Goal: Connect with others: Connect with others

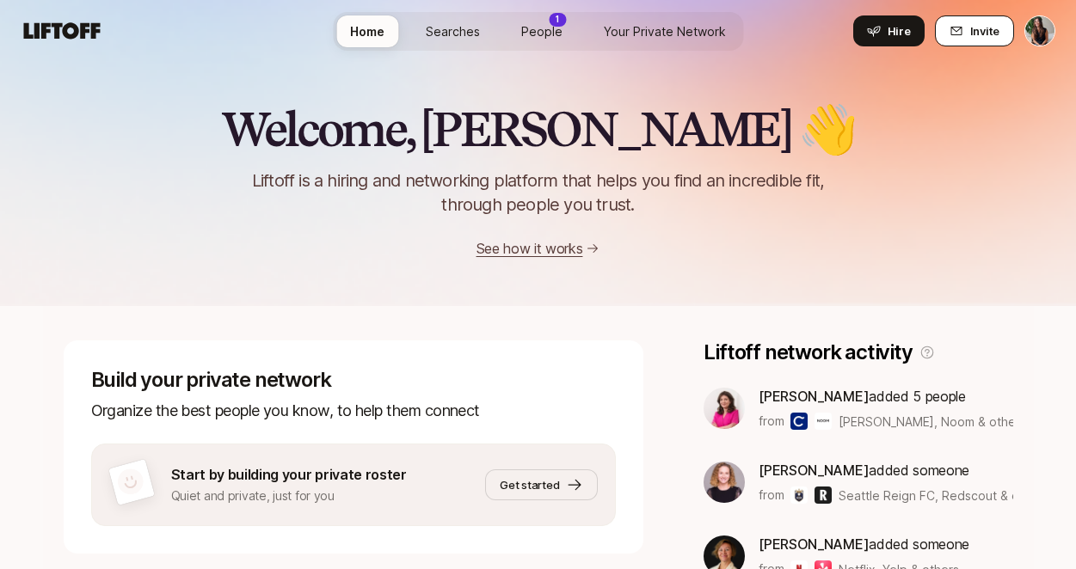
click at [953, 36] on icon at bounding box center [957, 31] width 14 height 14
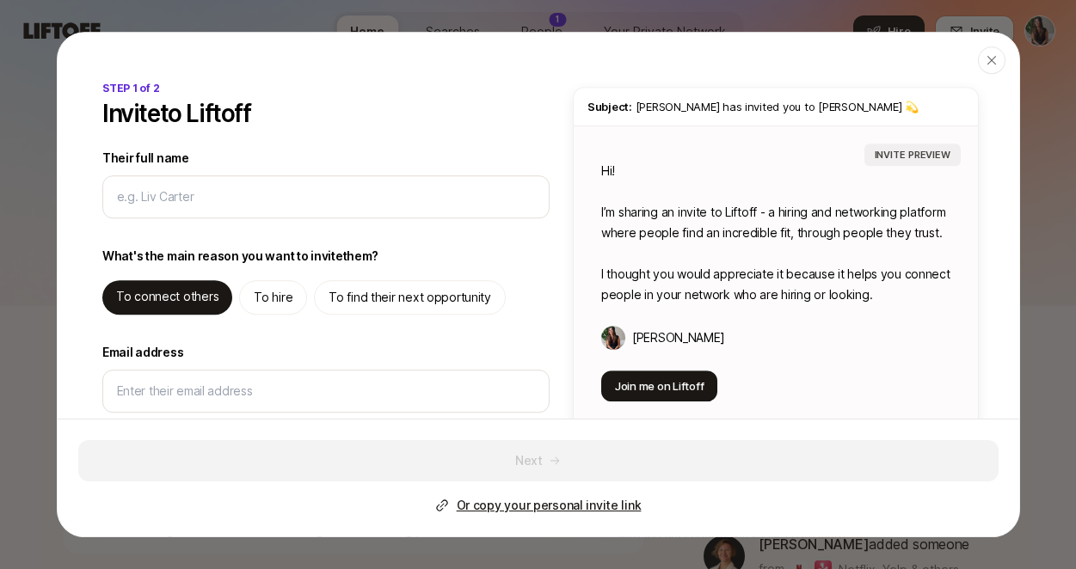
type textarea "x"
click at [508, 502] on p "Or copy your personal invite link" at bounding box center [548, 505] width 185 height 21
click at [984, 71] on div "button" at bounding box center [992, 60] width 28 height 28
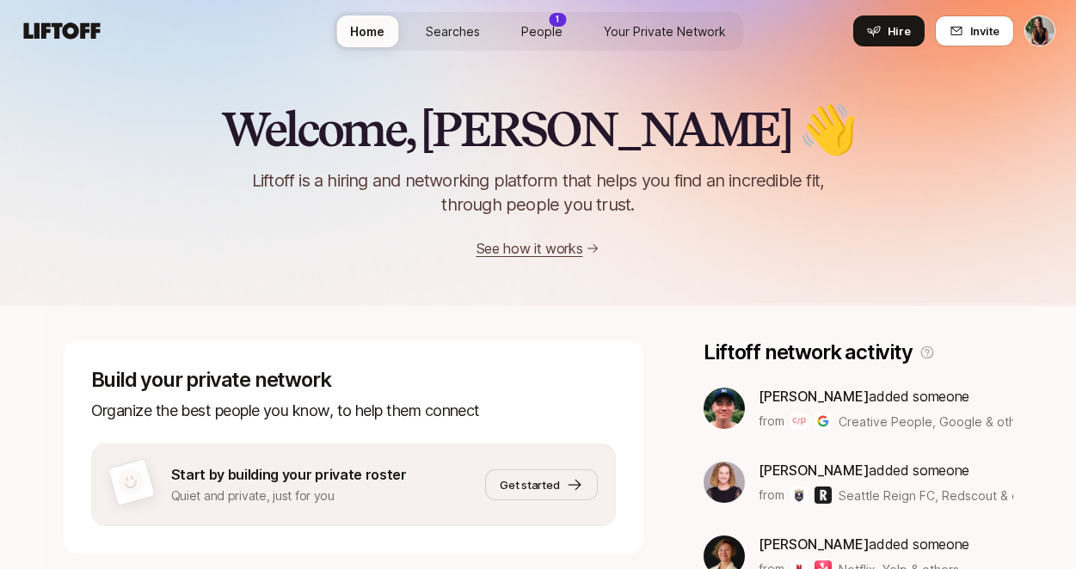
click at [458, 41] on link "Searches" at bounding box center [453, 31] width 82 height 32
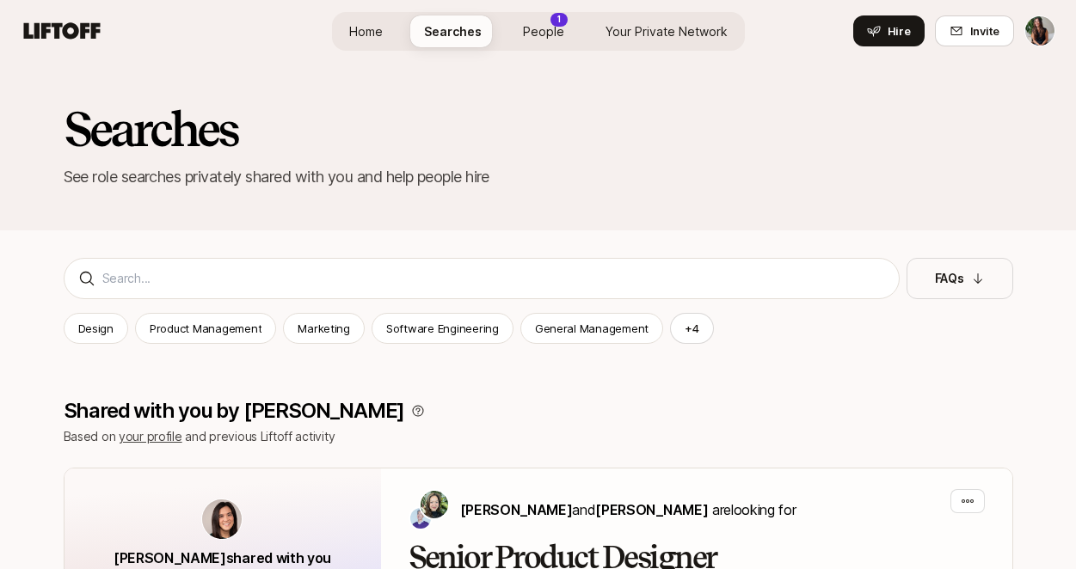
click at [548, 32] on span "People" at bounding box center [543, 31] width 41 height 18
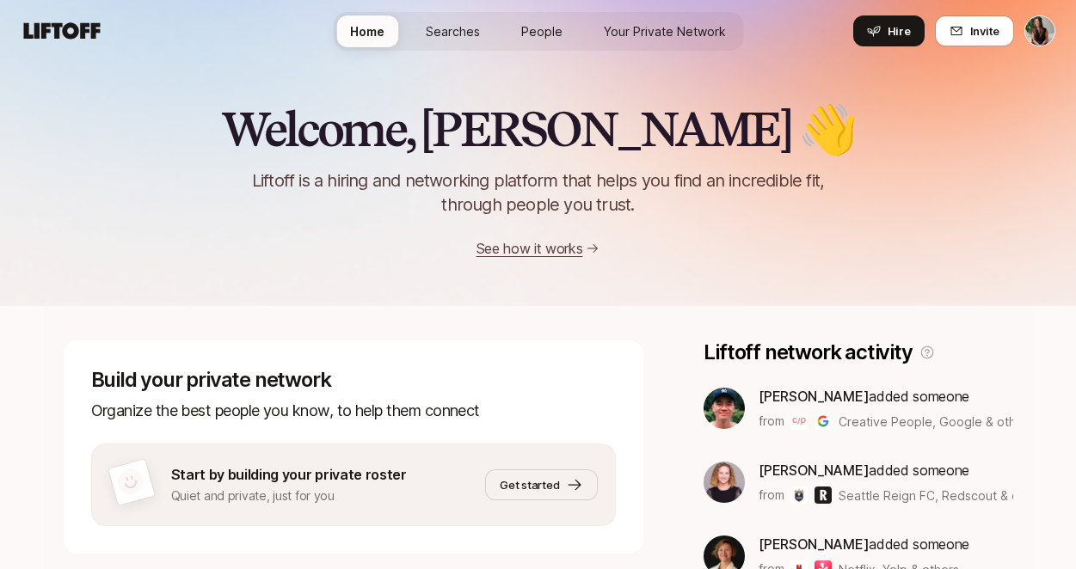
click at [1047, 25] on html "Home Searches People Your Private Network Hire Home Searches People Your Privat…" at bounding box center [538, 284] width 1076 height 569
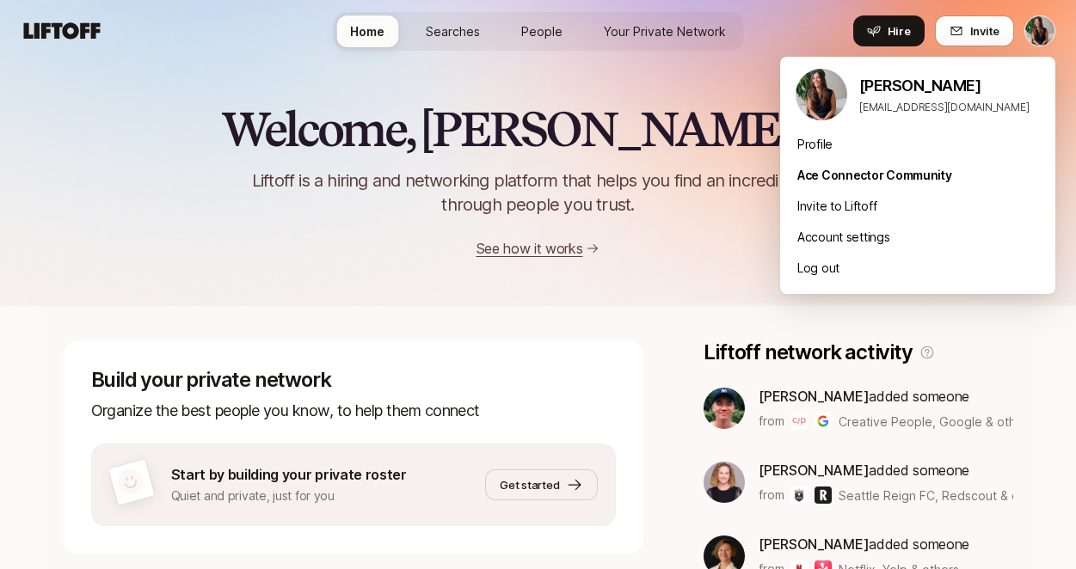
click at [814, 96] on img at bounding box center [822, 95] width 52 height 52
click at [887, 81] on p "[PERSON_NAME]" at bounding box center [950, 86] width 182 height 24
click at [722, 300] on html "Home Searches People Your Private Network Hire Home Searches People Your Privat…" at bounding box center [538, 284] width 1076 height 569
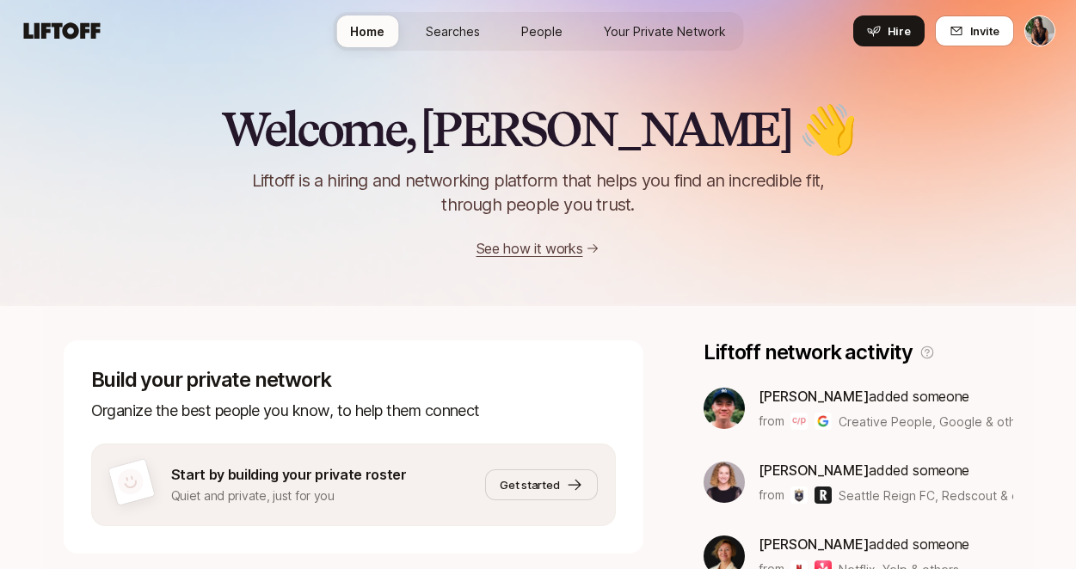
click at [544, 52] on div "Home Searches People Your Private Network Hire" at bounding box center [538, 31] width 410 height 62
click at [659, 46] on link "Your Private Network" at bounding box center [665, 31] width 150 height 32
